Goal: Information Seeking & Learning: Learn about a topic

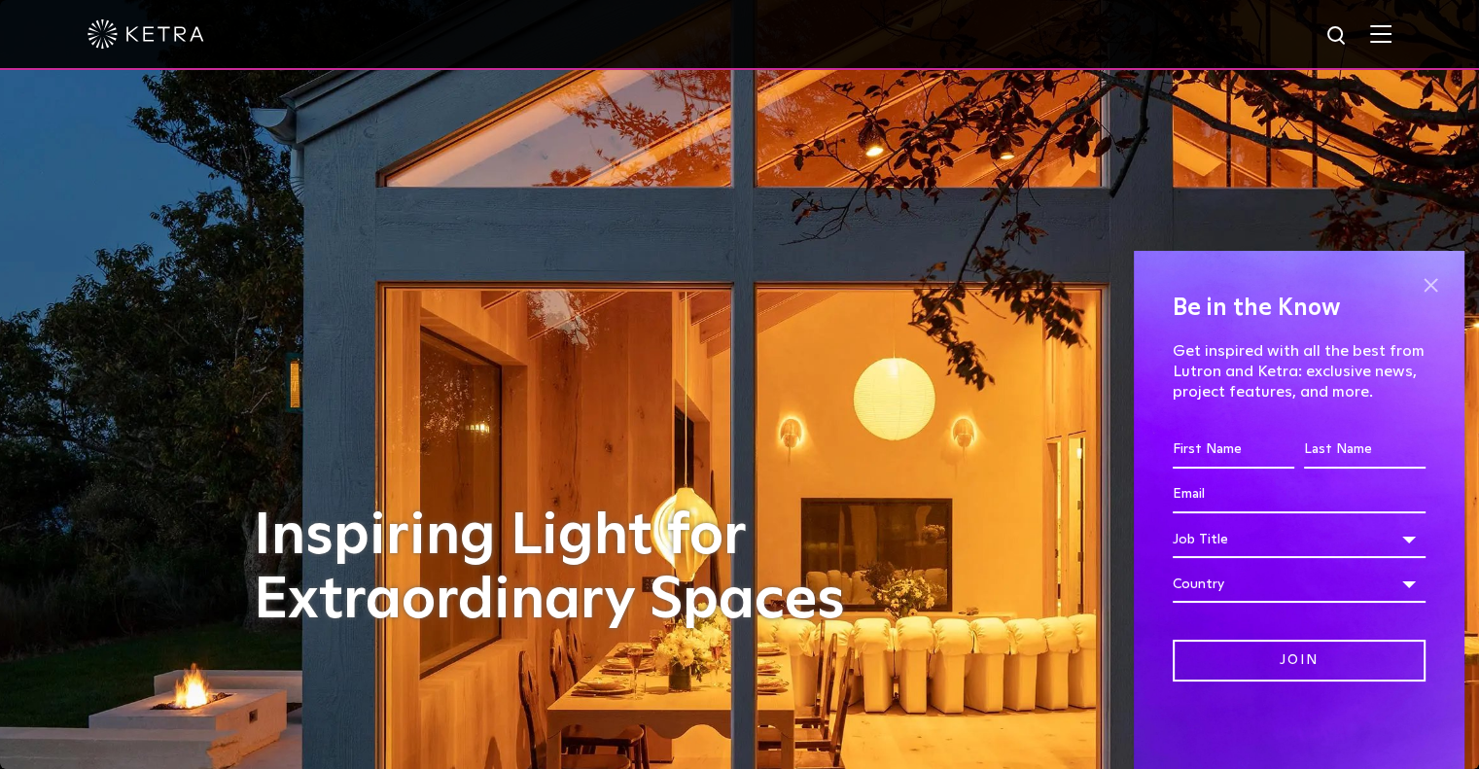
click at [1432, 295] on span at bounding box center [1430, 284] width 29 height 29
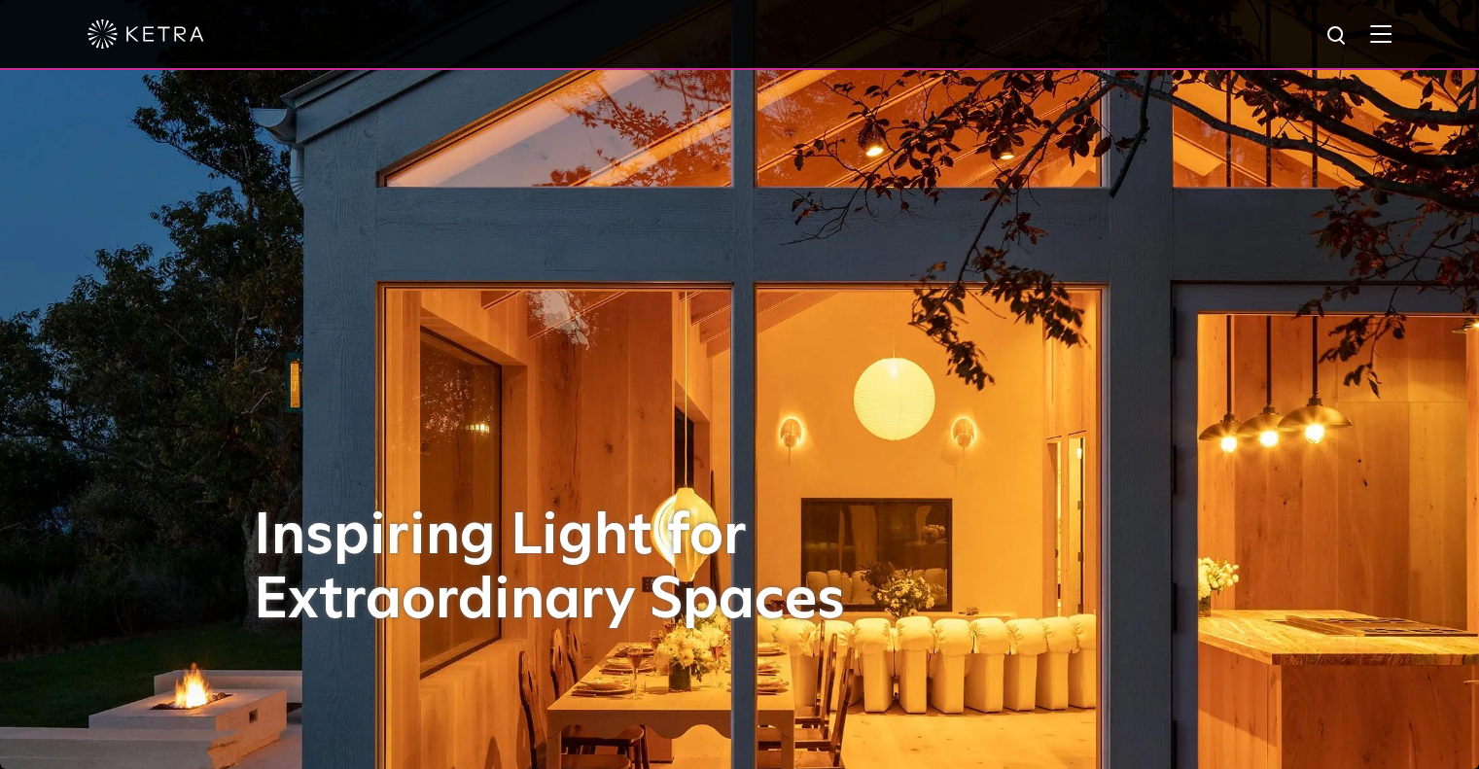
click at [1392, 35] on img at bounding box center [1380, 33] width 21 height 18
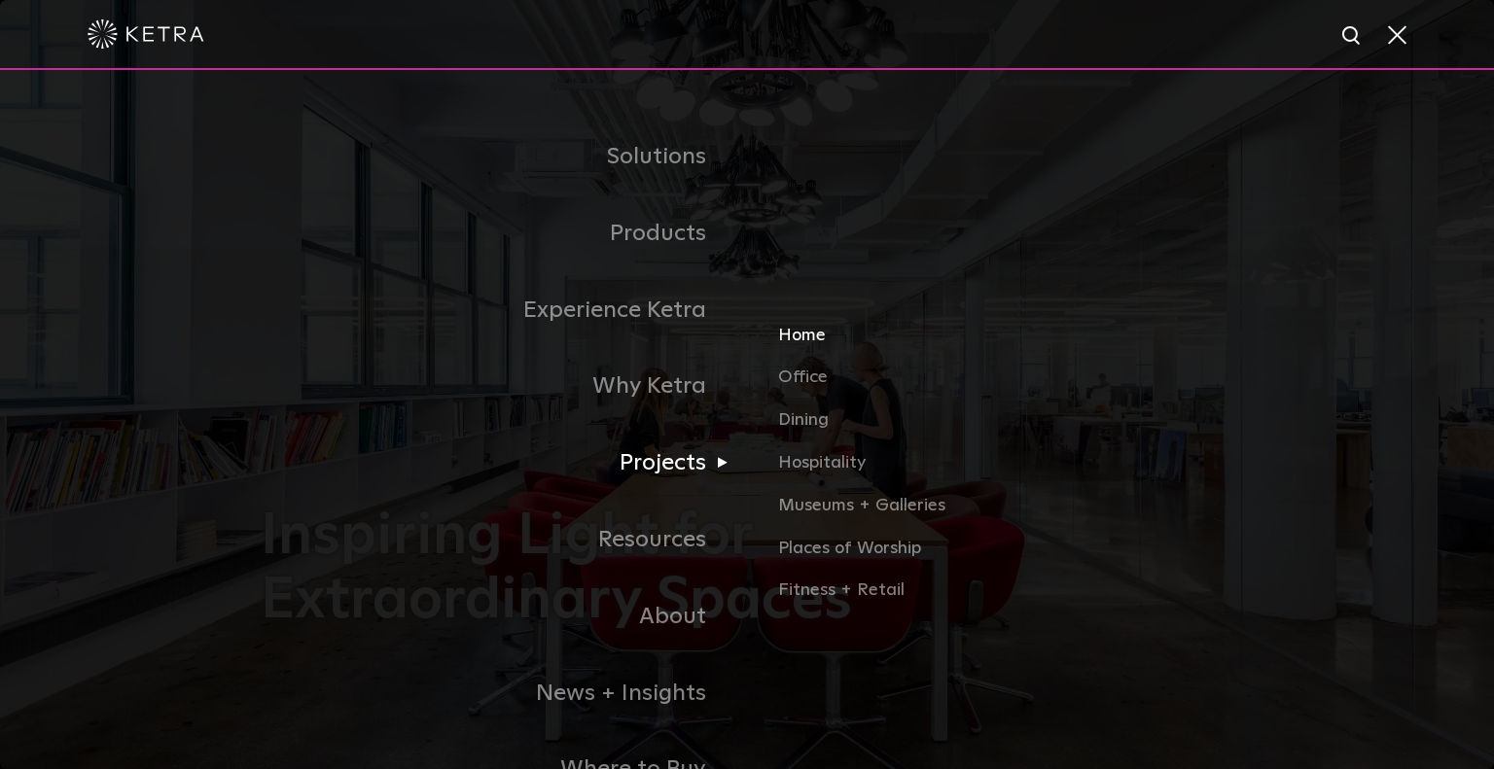
click at [807, 334] on link "Home" at bounding box center [1005, 343] width 455 height 43
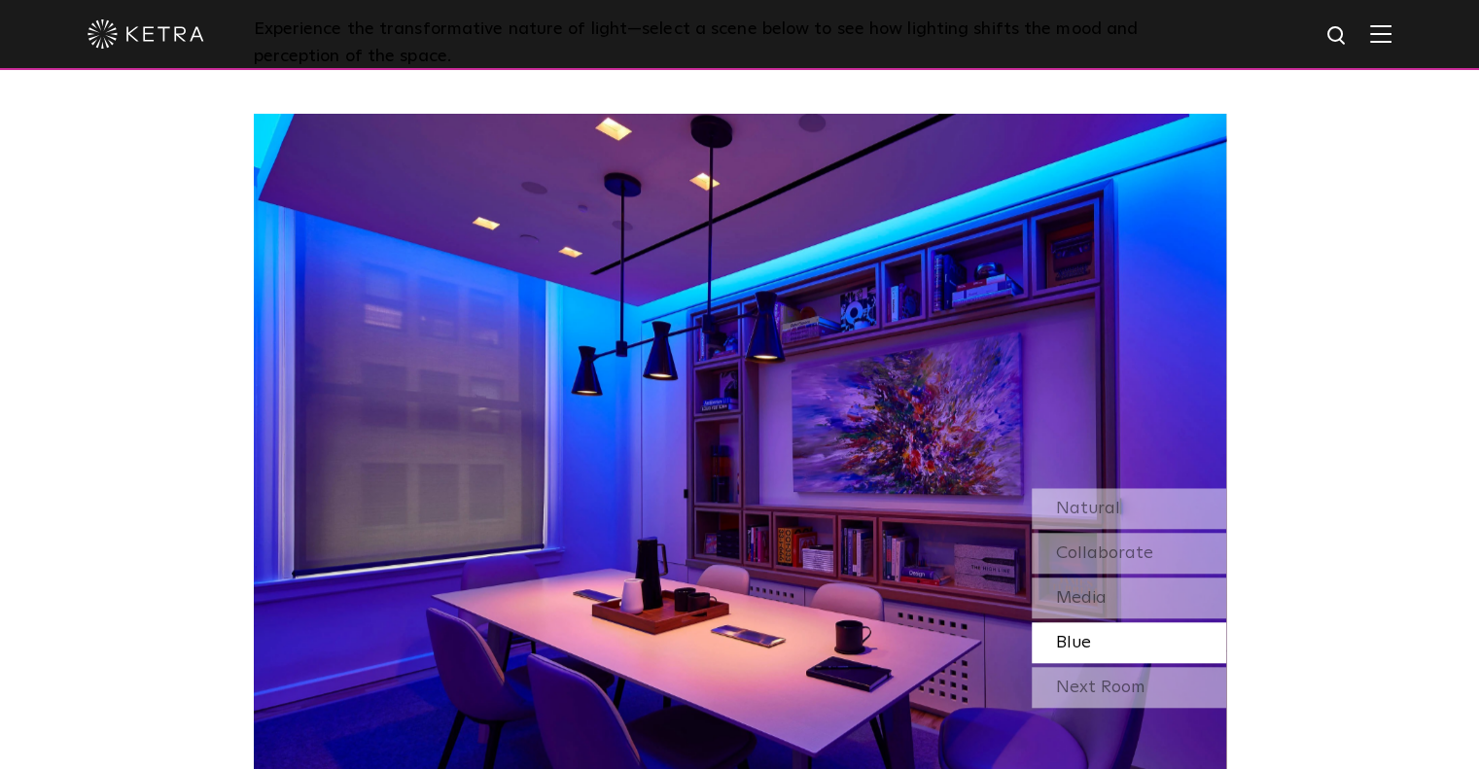
scroll to position [2140, 0]
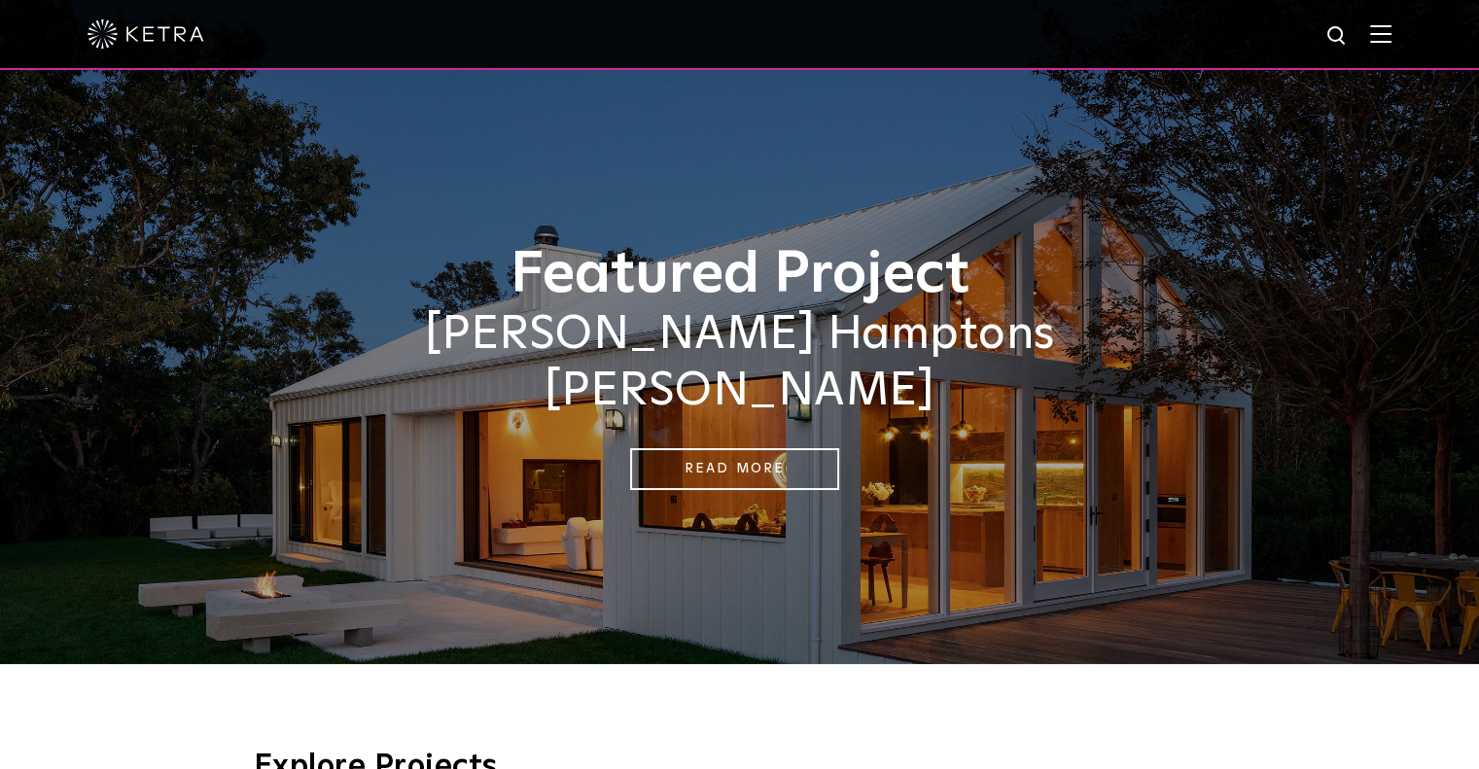
drag, startPoint x: 1096, startPoint y: 524, endPoint x: 1047, endPoint y: 151, distance: 376.6
click at [1391, 37] on img at bounding box center [1380, 33] width 21 height 18
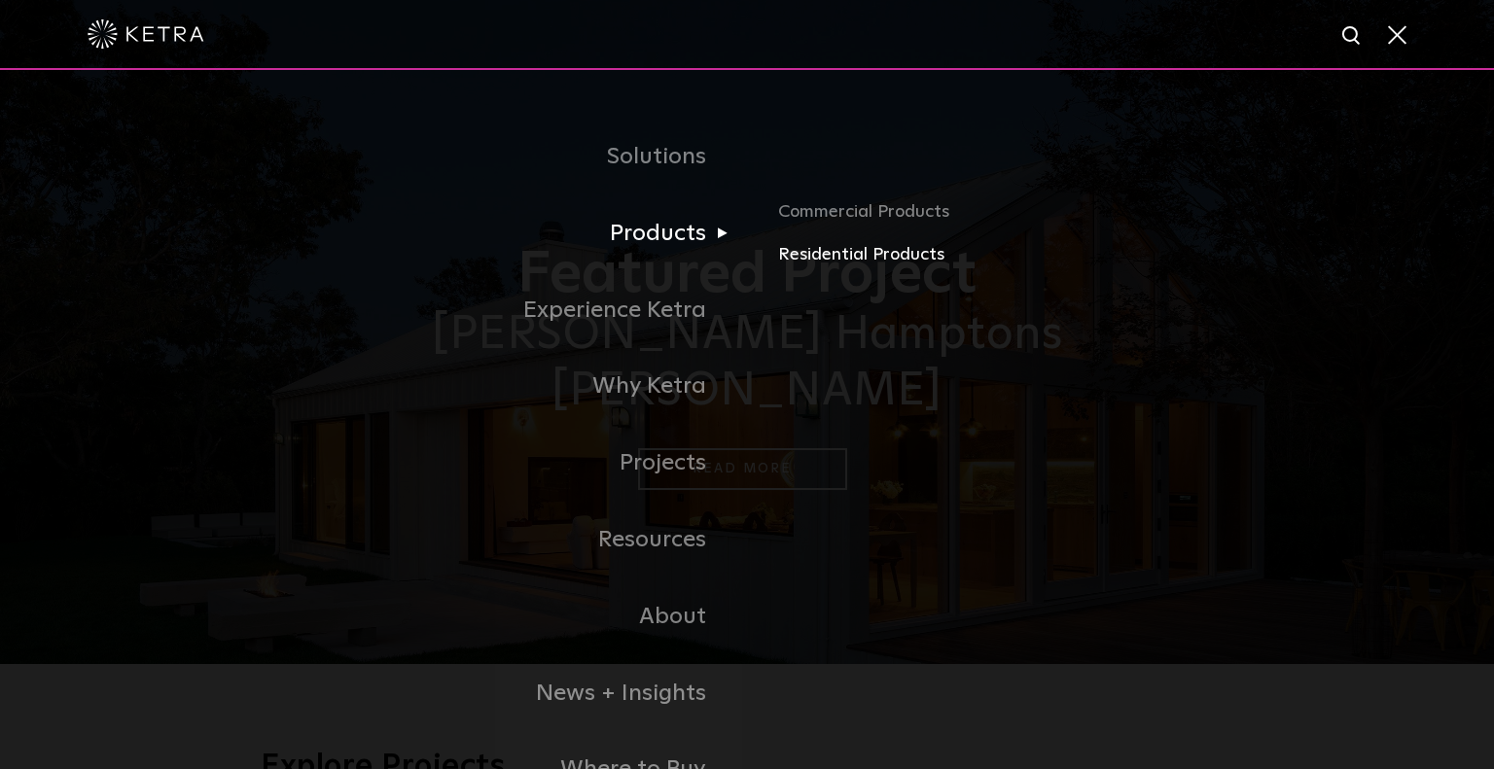
click at [905, 261] on link "Residential Products" at bounding box center [1005, 255] width 455 height 28
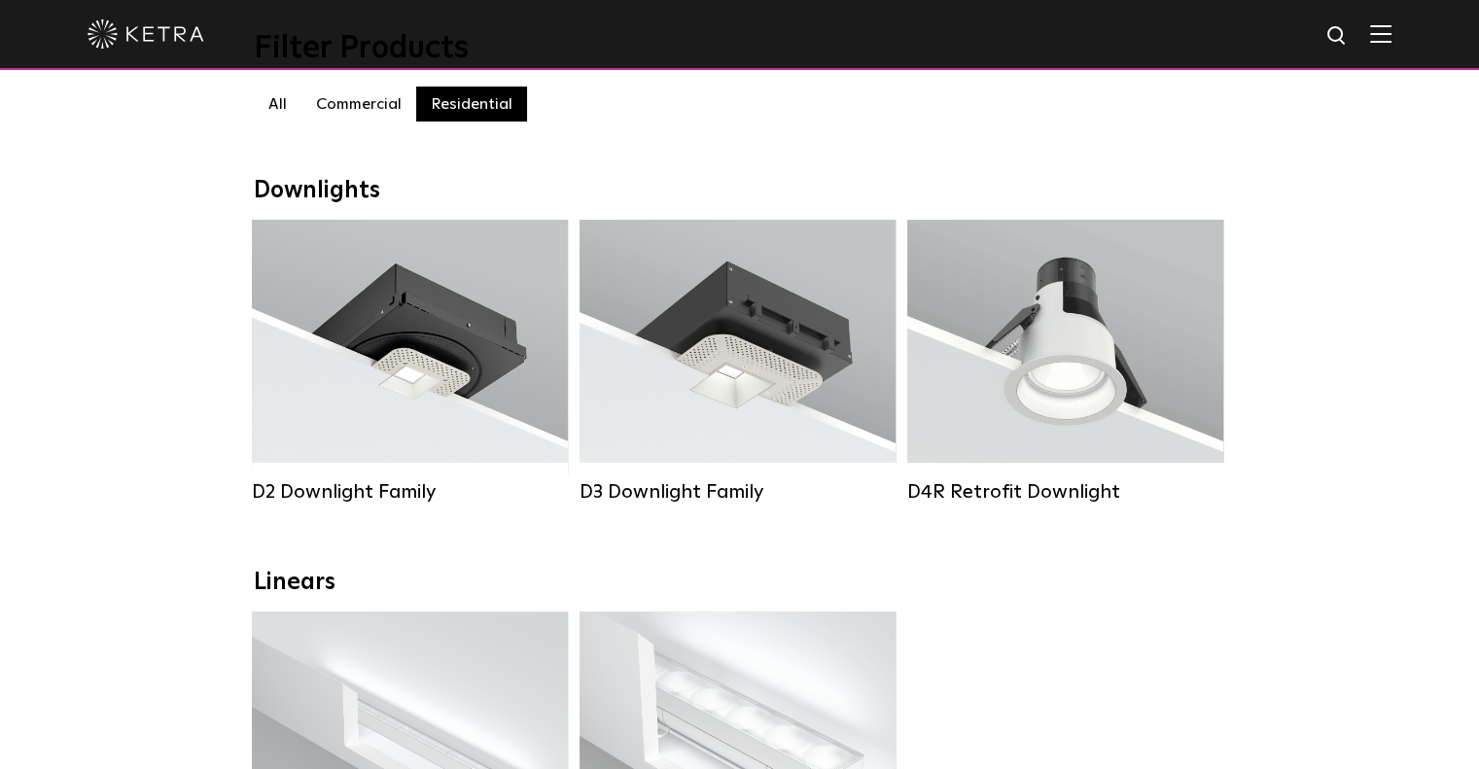
scroll to position [195, 0]
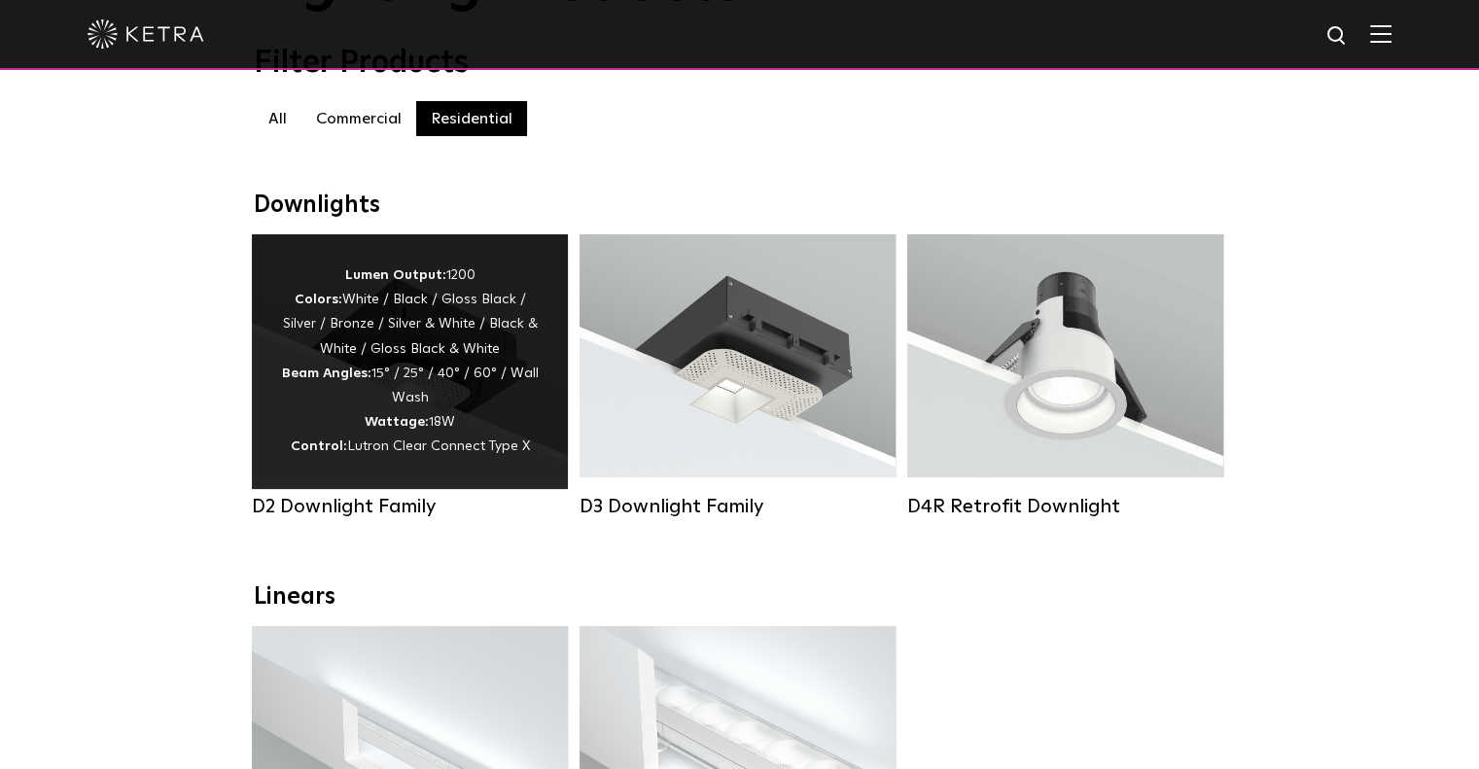
click at [403, 380] on div "Lumen Output: 1200 Colors: White / Black / Gloss Black / Silver / Bronze / Silv…" at bounding box center [410, 362] width 258 height 196
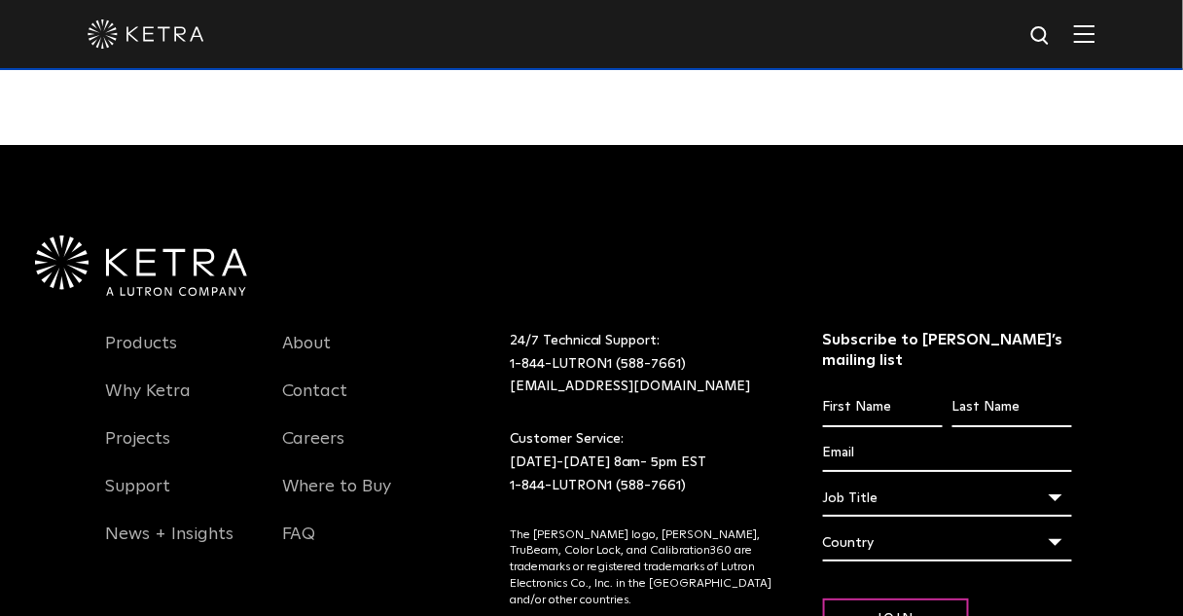
scroll to position [5252, 0]
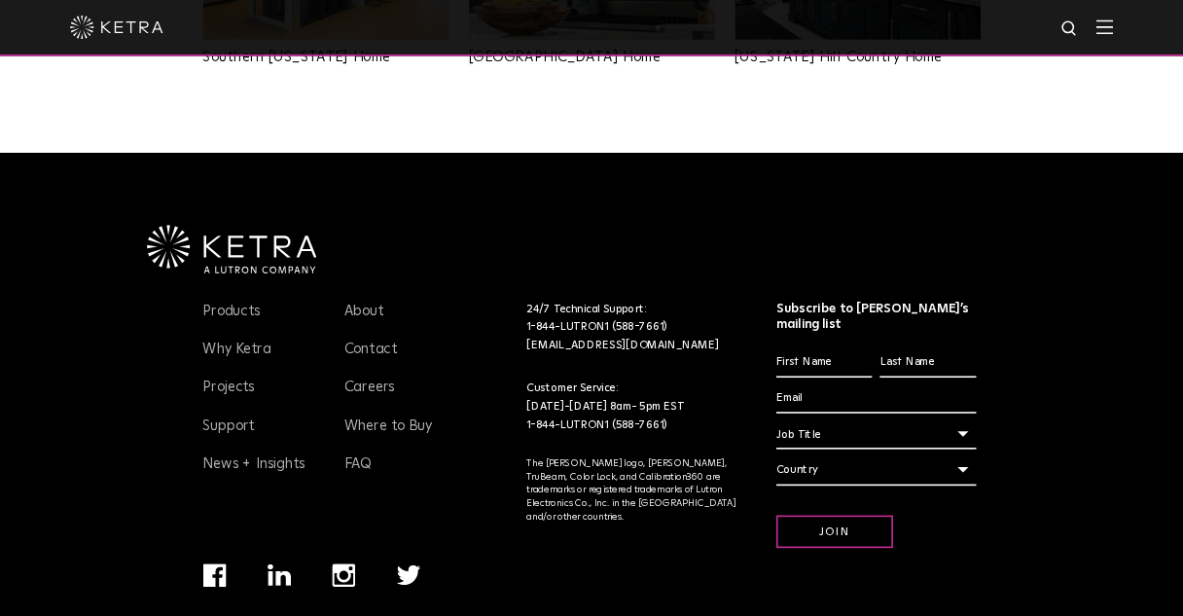
scroll to position [1717, 0]
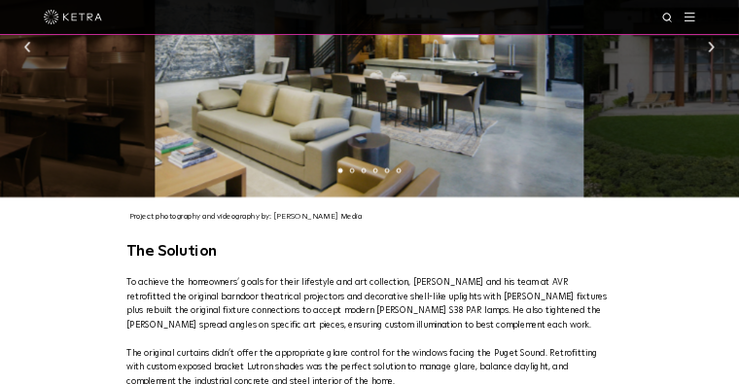
scroll to position [2042, 0]
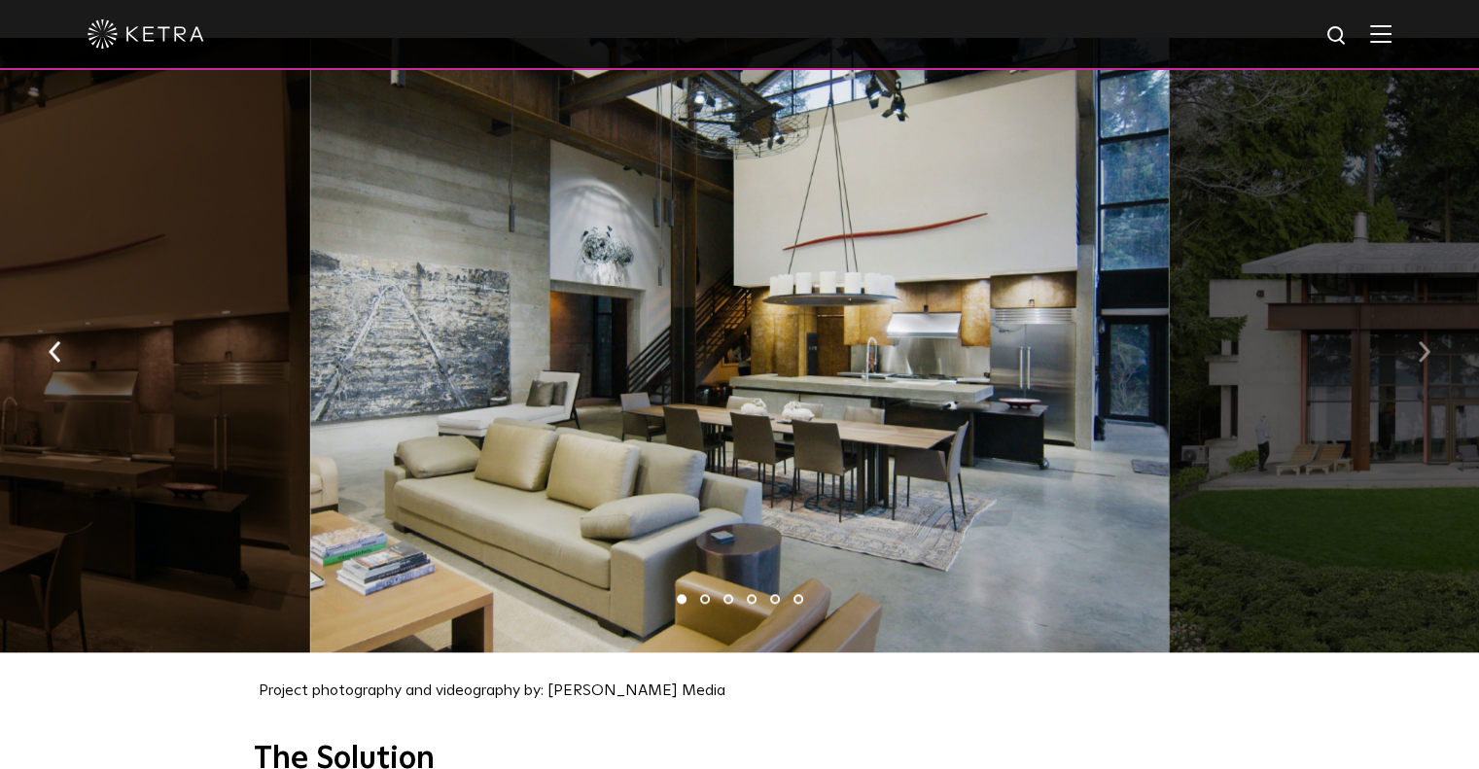
click at [1430, 341] on img "button" at bounding box center [1424, 350] width 13 height 21
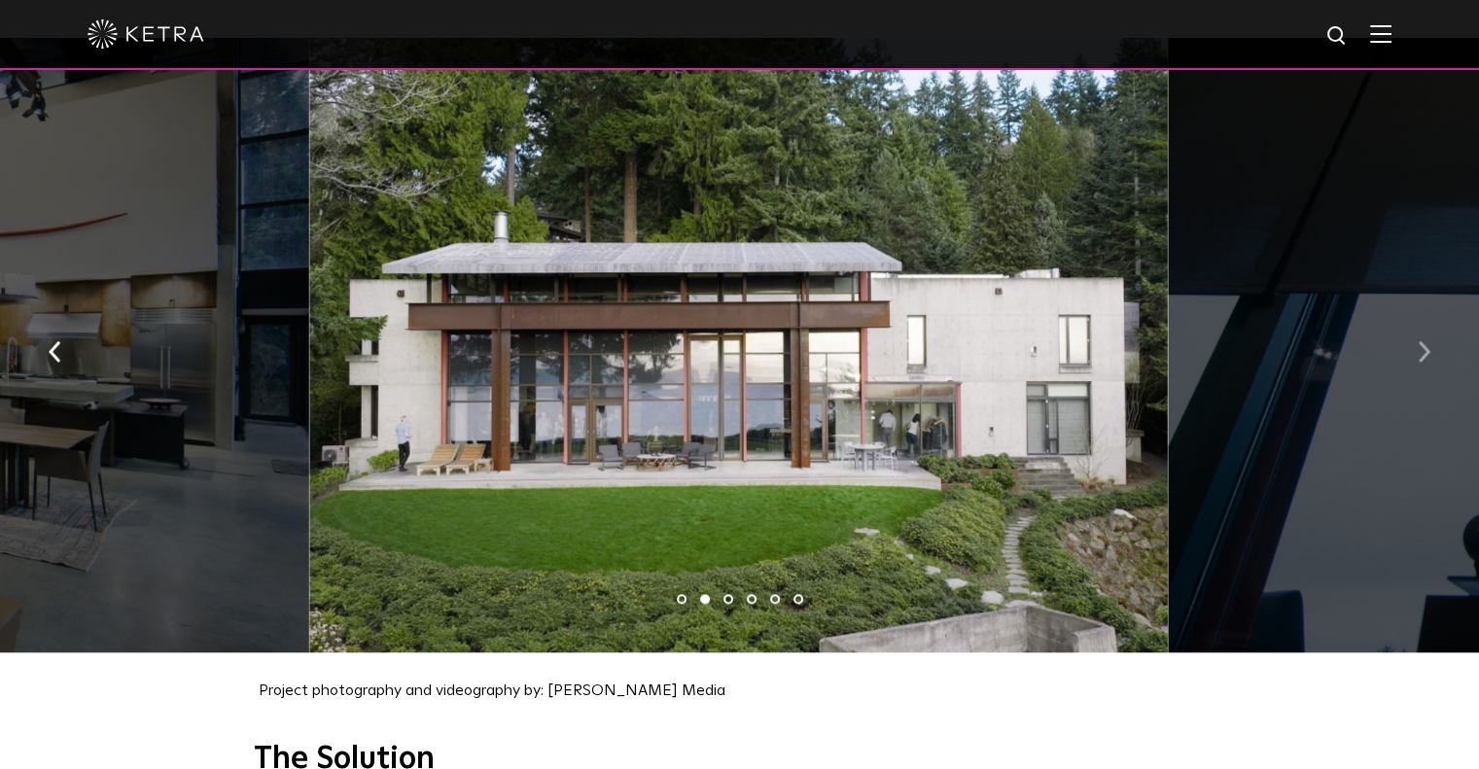
click at [1430, 341] on img "button" at bounding box center [1424, 350] width 13 height 21
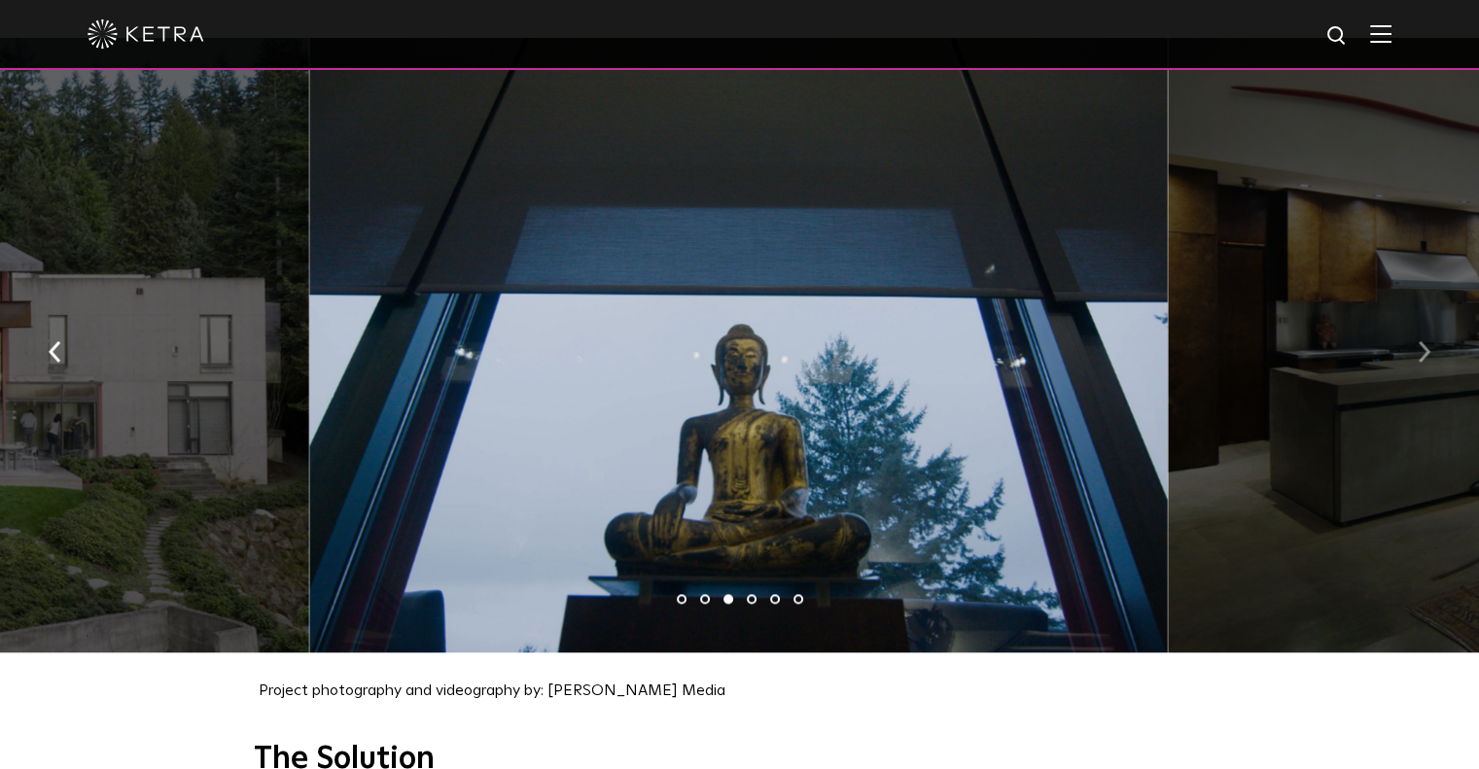
click at [1430, 341] on img "button" at bounding box center [1424, 350] width 13 height 21
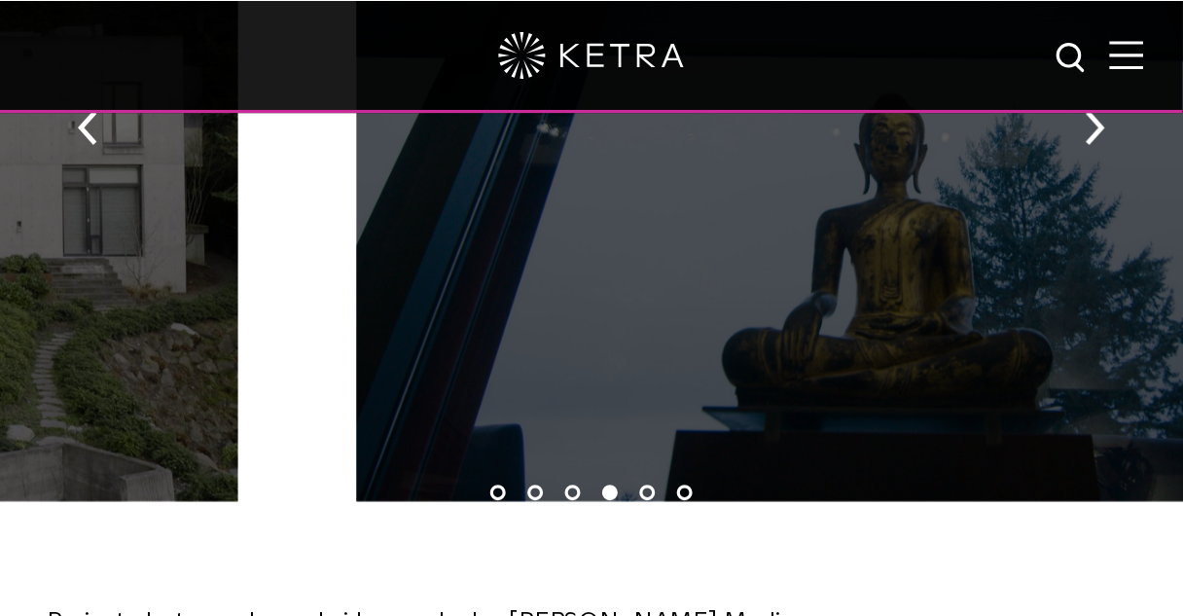
scroll to position [1945, 0]
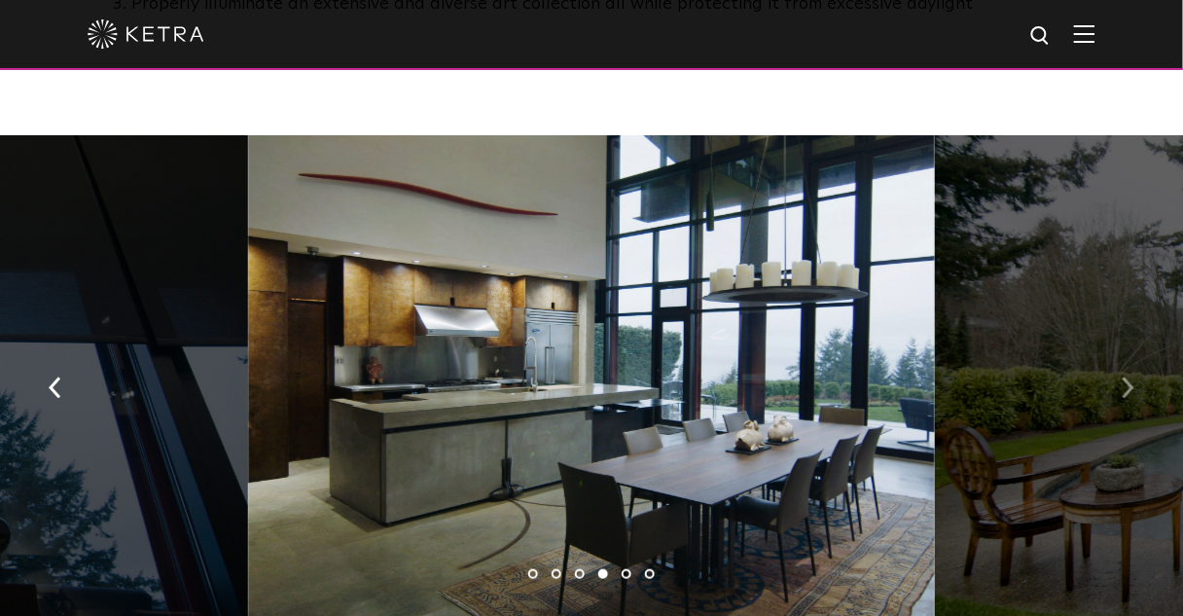
click at [1122, 377] on img "button" at bounding box center [1127, 386] width 13 height 21
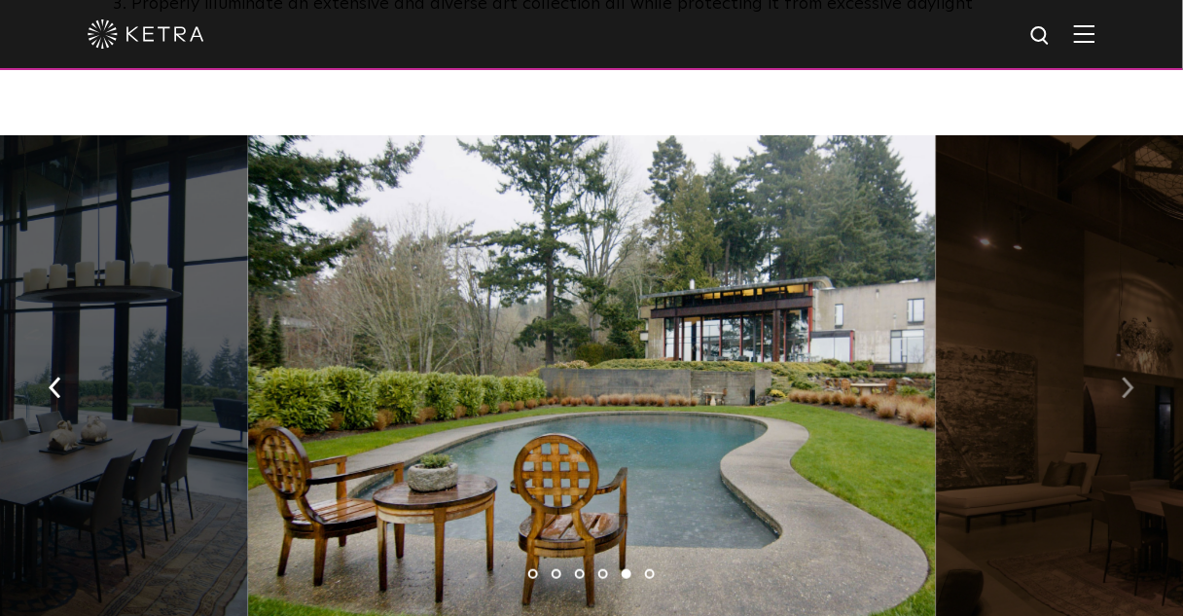
click at [1122, 377] on img "button" at bounding box center [1127, 386] width 13 height 21
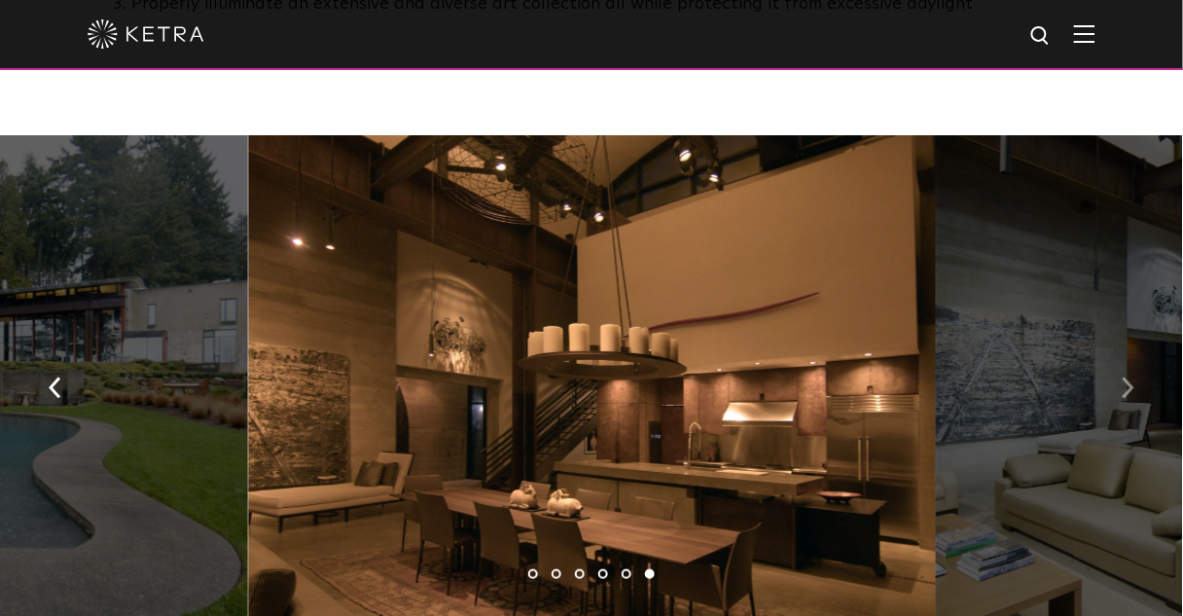
click at [1122, 377] on img "button" at bounding box center [1127, 386] width 13 height 21
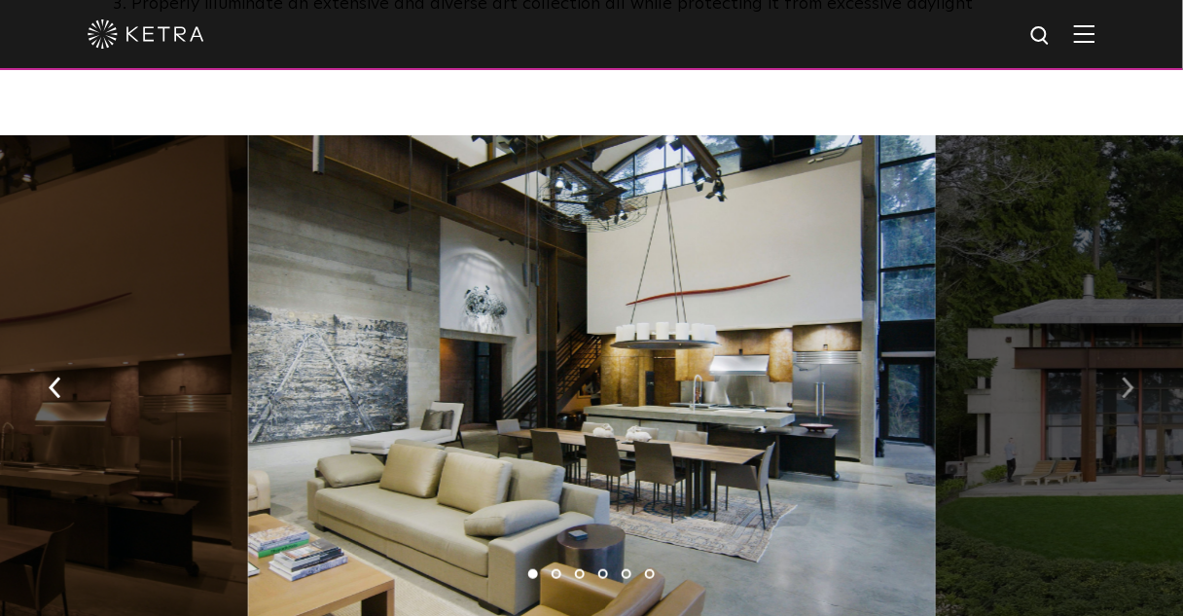
click at [1121, 377] on img "button" at bounding box center [1127, 386] width 13 height 21
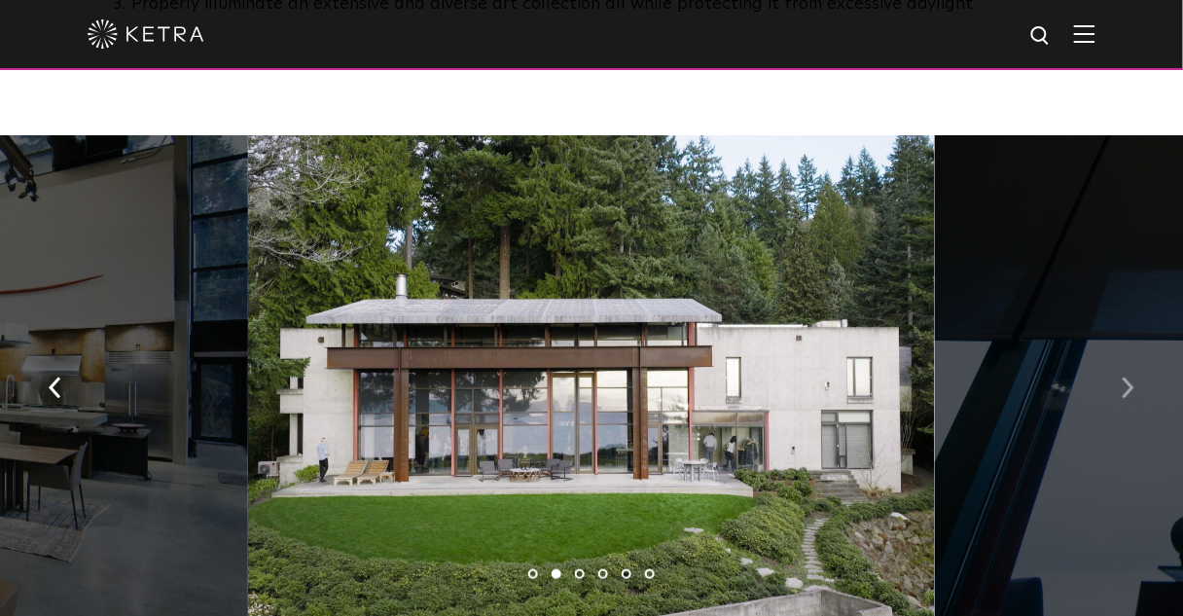
click at [1121, 377] on img "button" at bounding box center [1127, 386] width 13 height 21
